Goal: Find specific page/section: Find specific page/section

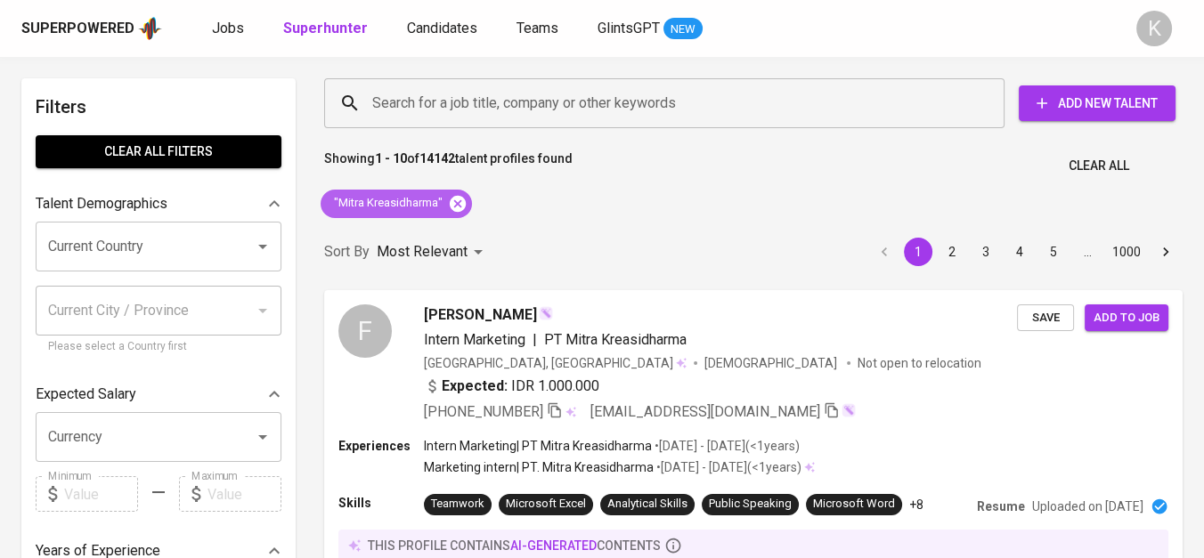
click at [459, 203] on icon at bounding box center [458, 203] width 16 height 16
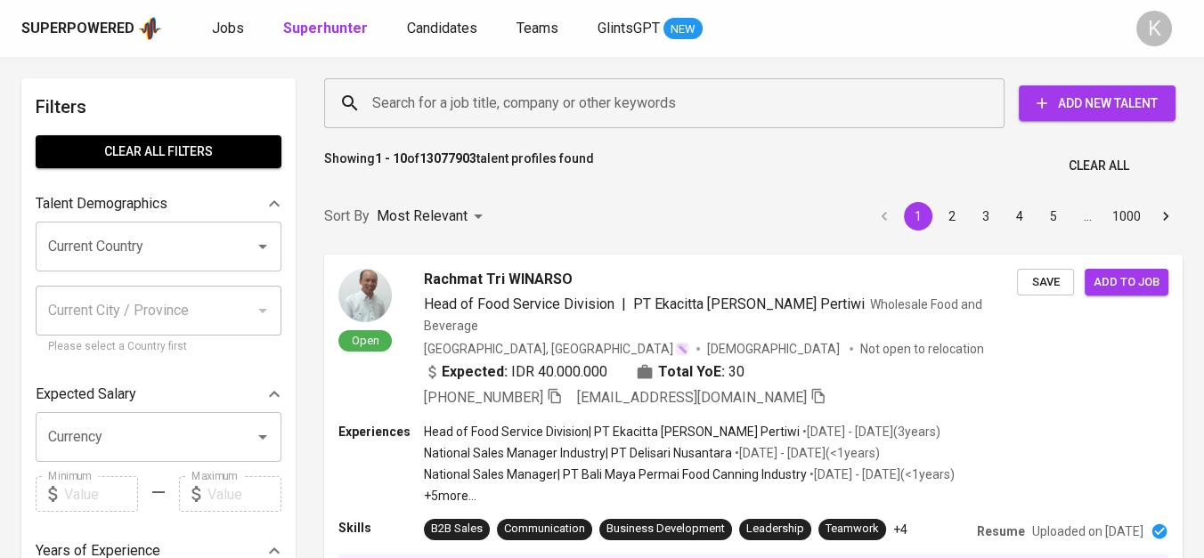
click at [445, 110] on input "Search for a job title, company or other keywords" at bounding box center [669, 103] width 602 height 34
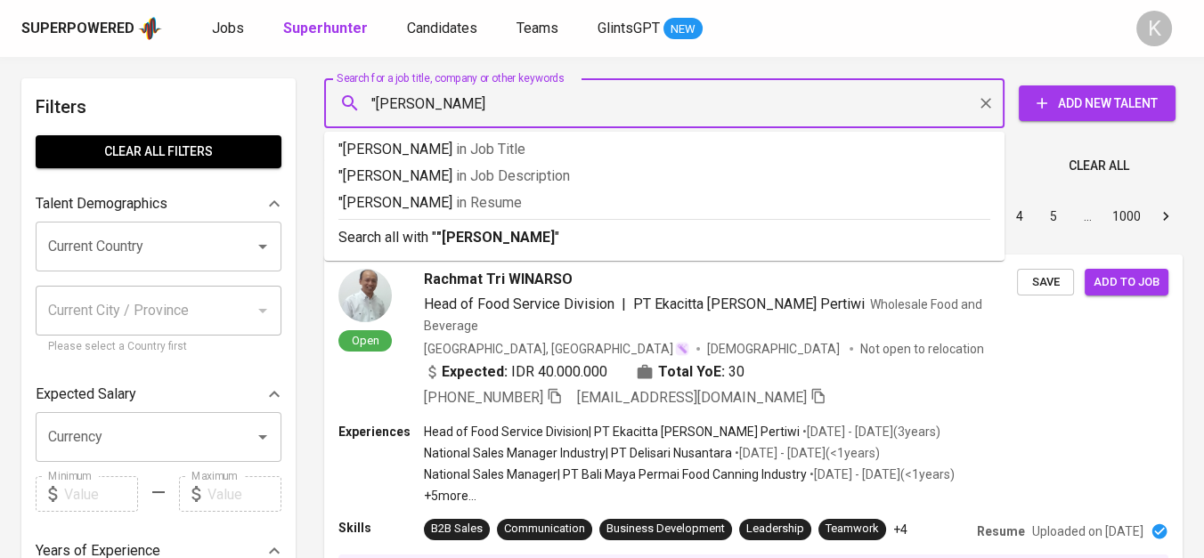
type input ""[PERSON_NAME] Januar""
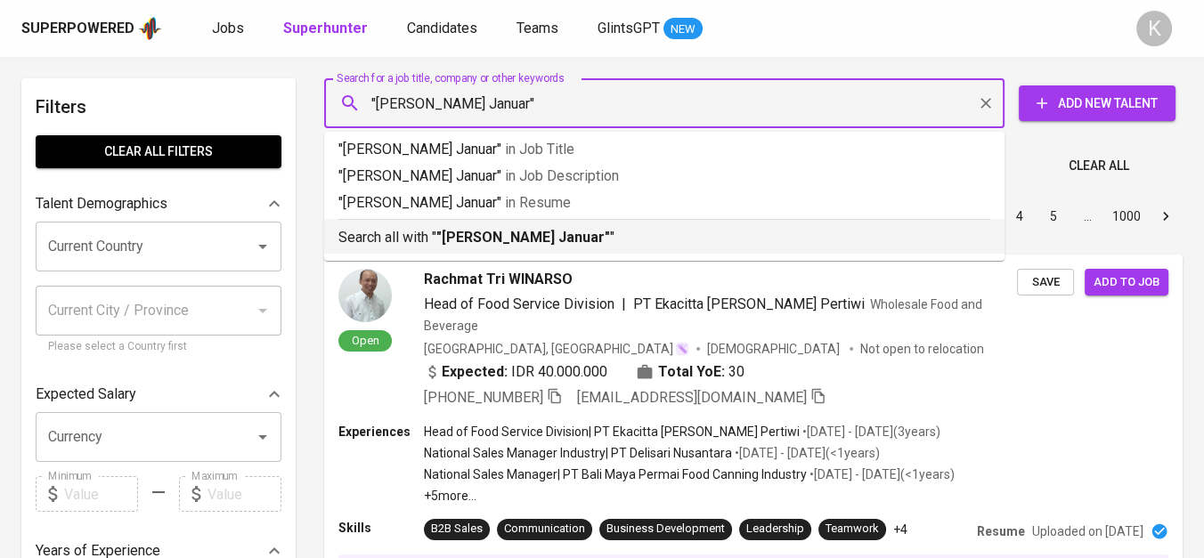
click at [578, 219] on hr at bounding box center [664, 219] width 652 height 1
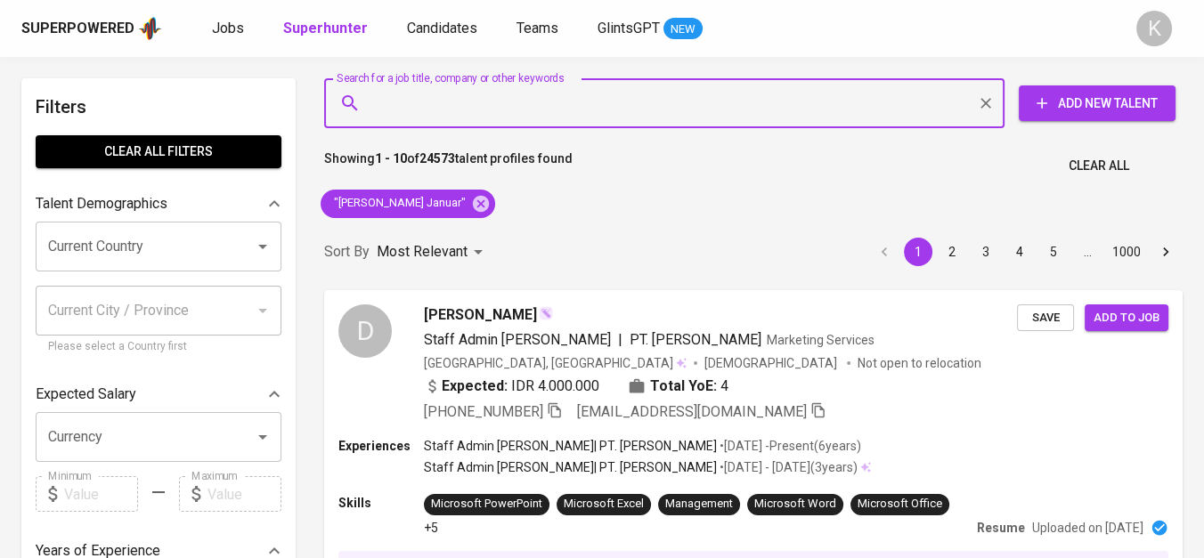
click at [427, 219] on div ""[PERSON_NAME] Januar"" at bounding box center [407, 204] width 189 height 43
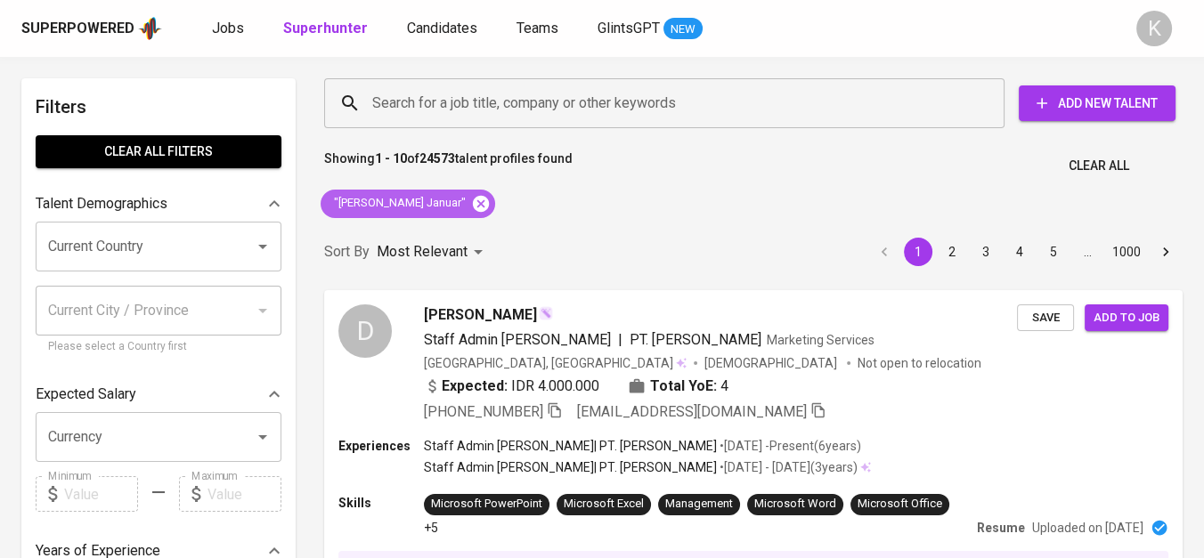
click at [473, 203] on icon at bounding box center [481, 203] width 16 height 16
